Goal: Find specific page/section: Find specific page/section

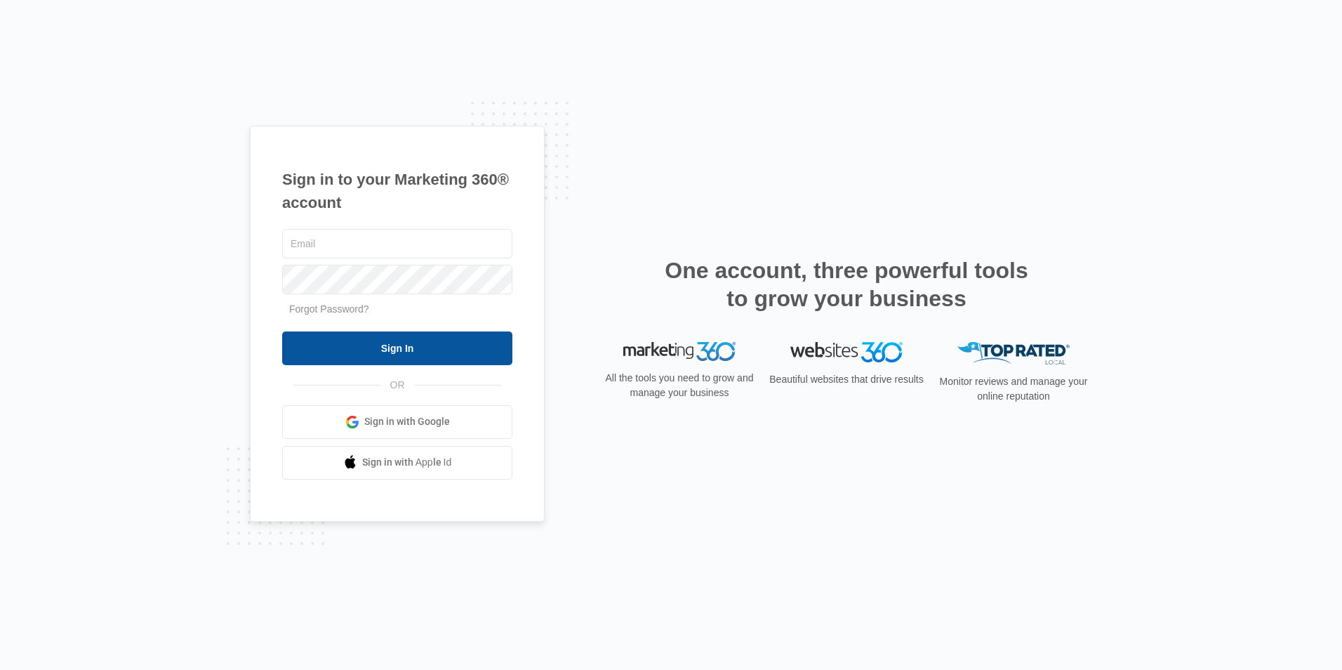
type input "[EMAIL_ADDRESS][DOMAIN_NAME]"
click at [376, 355] on input "Sign In" at bounding box center [397, 348] width 230 height 34
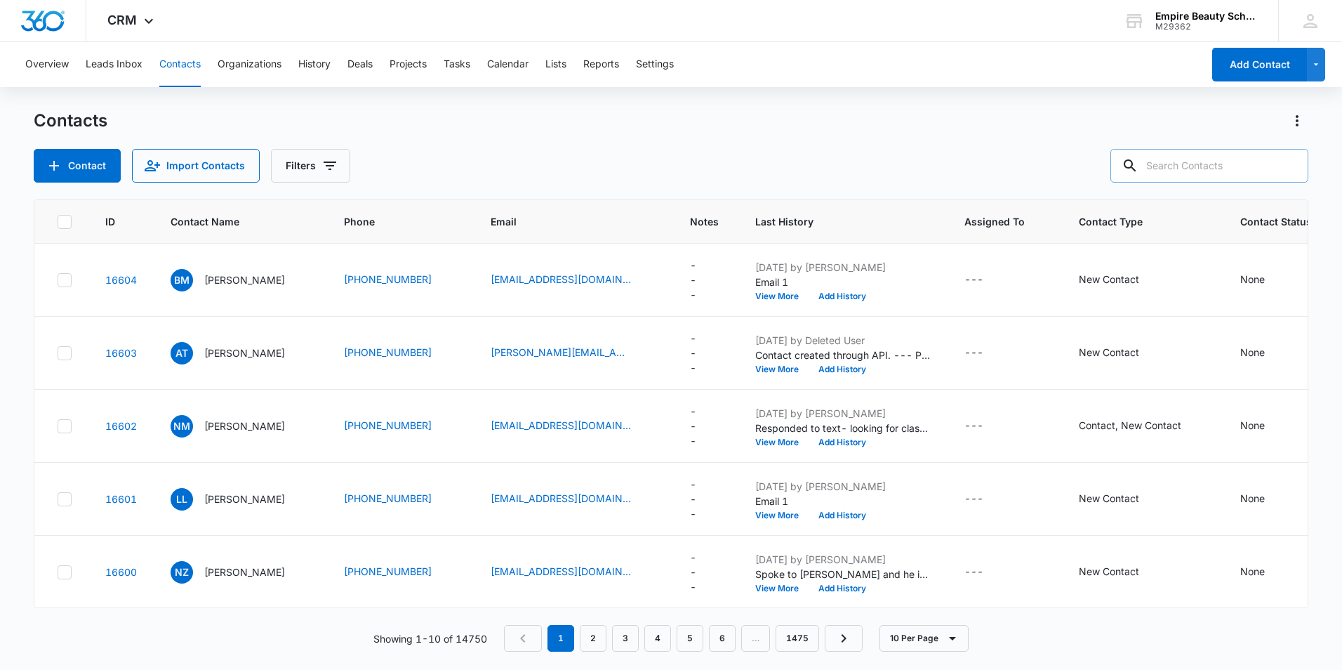
click at [1223, 158] on input "text" at bounding box center [1209, 166] width 198 height 34
type input "amiss"
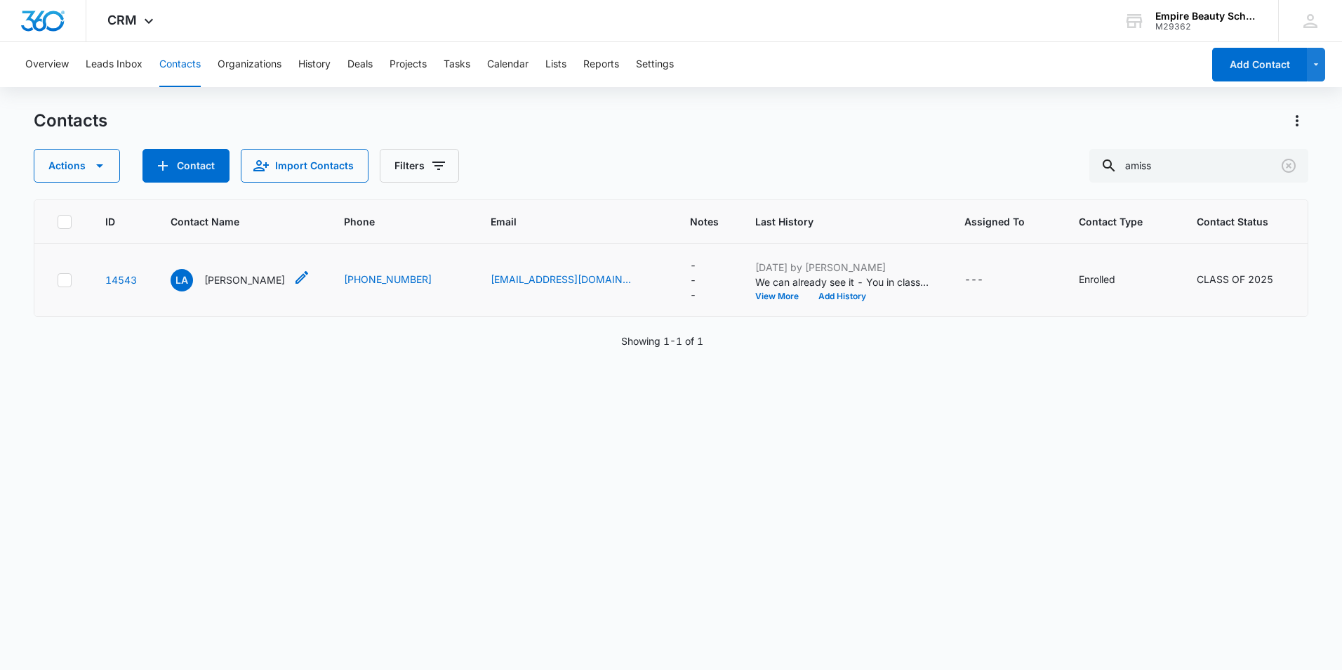
click at [227, 277] on p "[PERSON_NAME]" at bounding box center [244, 279] width 81 height 15
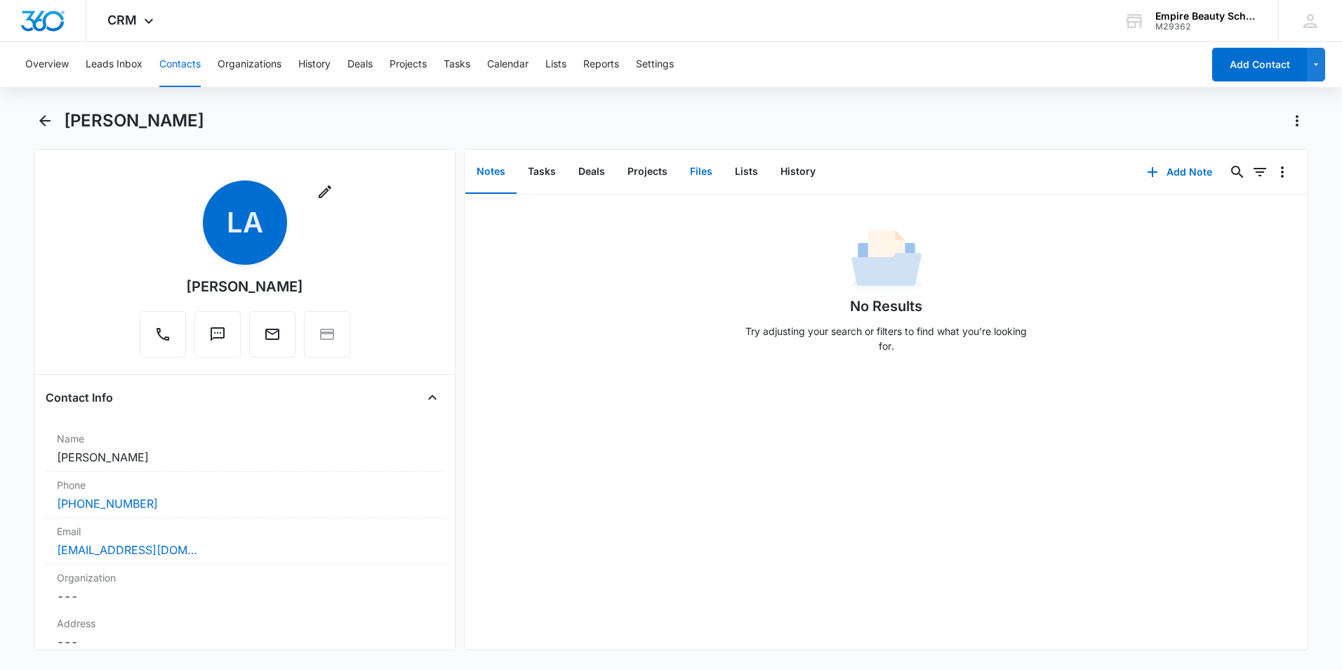
click at [703, 171] on button "Files" at bounding box center [701, 172] width 45 height 44
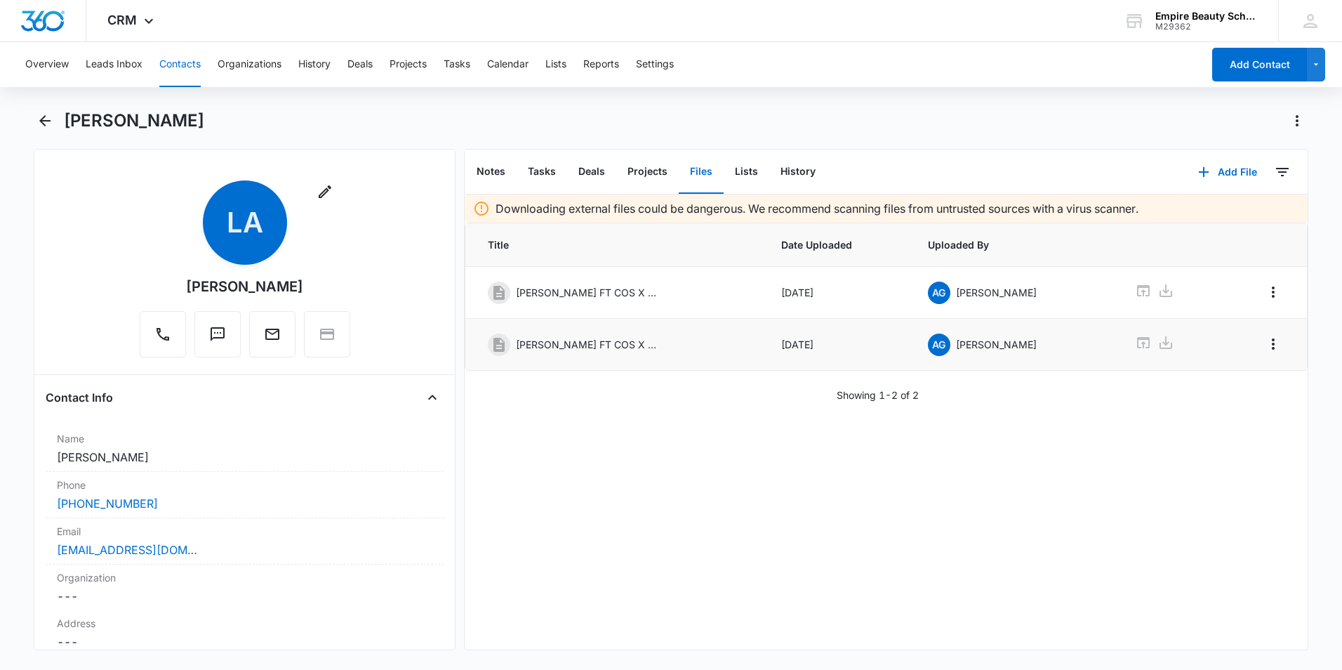
click at [1137, 339] on icon at bounding box center [1143, 342] width 13 height 11
click at [1137, 345] on icon at bounding box center [1143, 342] width 13 height 11
